Goal: Navigation & Orientation: Find specific page/section

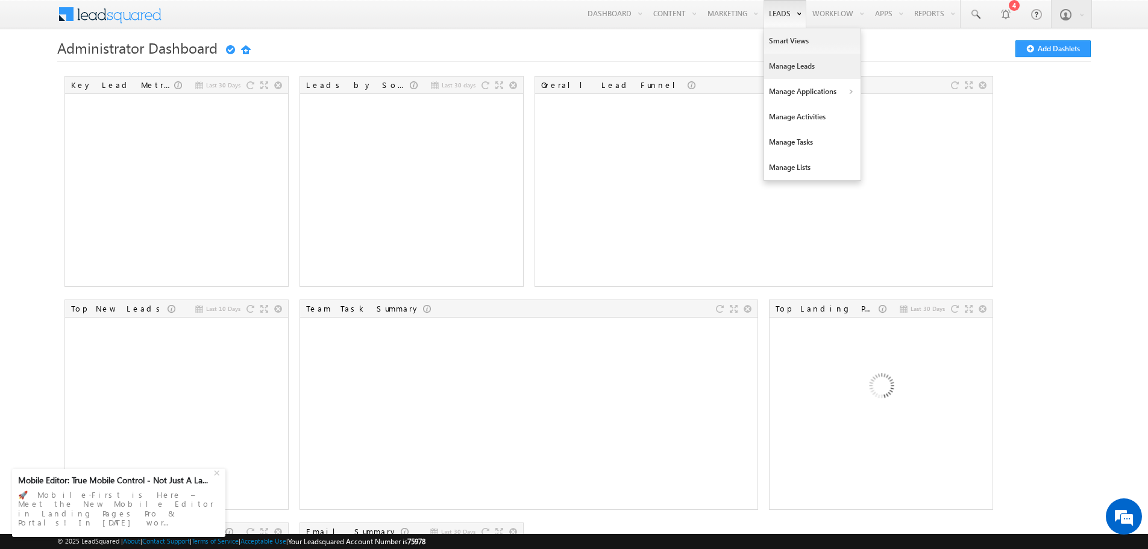
click at [777, 63] on link "Manage Leads" at bounding box center [812, 66] width 96 height 25
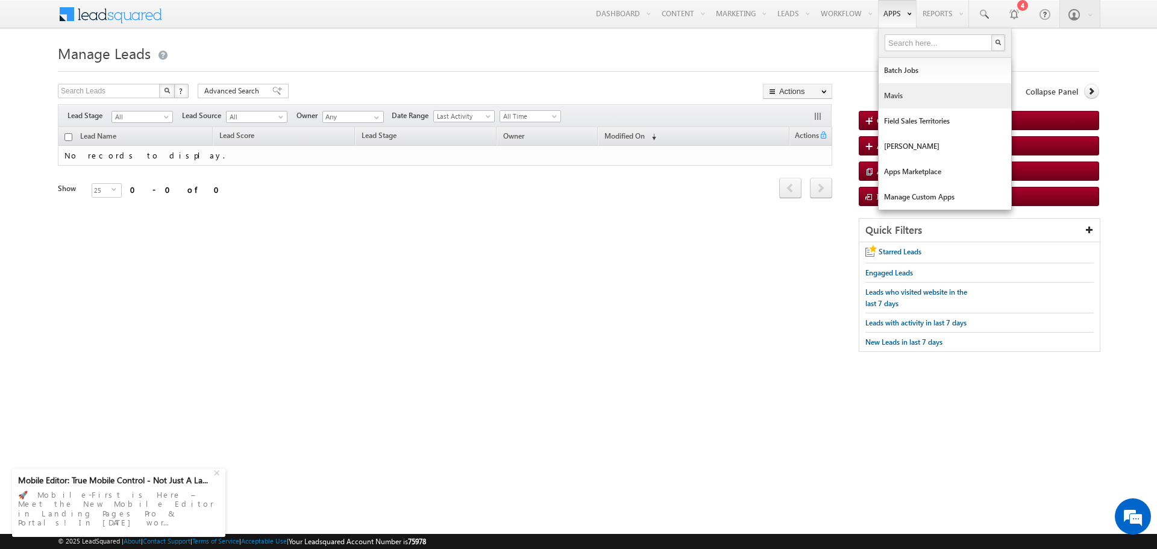
click at [891, 89] on link "Mavis" at bounding box center [945, 95] width 133 height 25
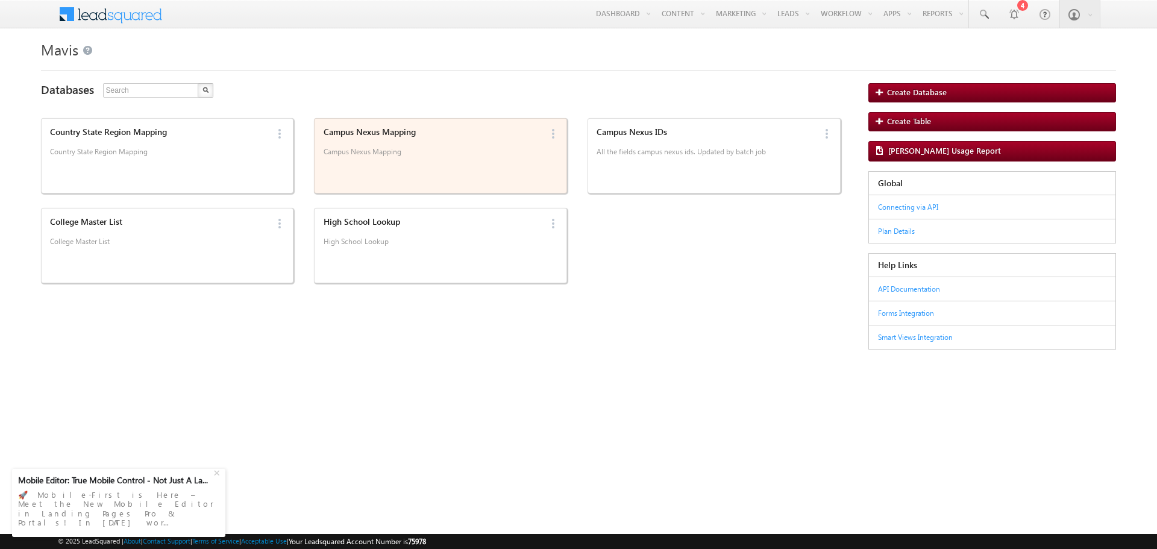
click at [472, 179] on div "Campus Nexus Mapping Campus Nexus Mapping" at bounding box center [429, 156] width 221 height 64
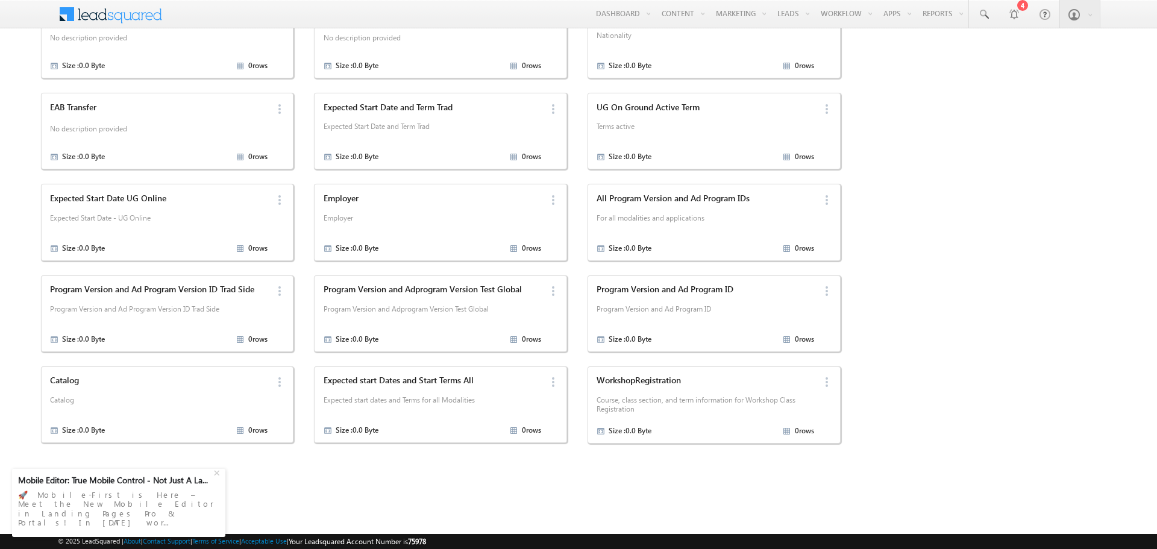
scroll to position [908, 0]
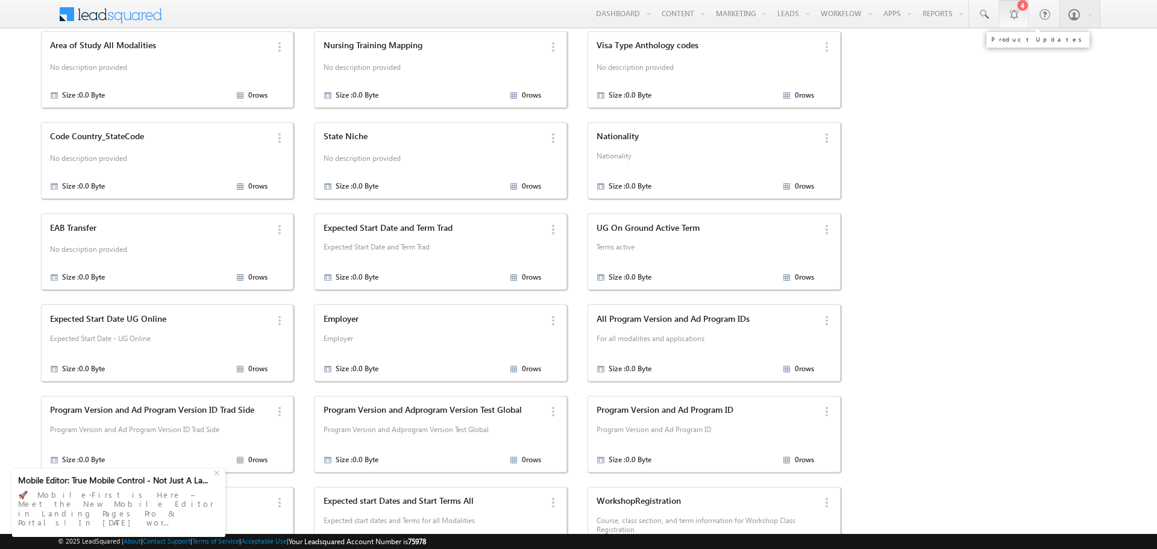
click at [1018, 15] on div at bounding box center [1014, 14] width 12 height 12
